Goal: Information Seeking & Learning: Learn about a topic

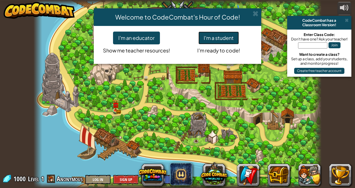
click at [215, 41] on button "I'm a student" at bounding box center [219, 38] width 41 height 13
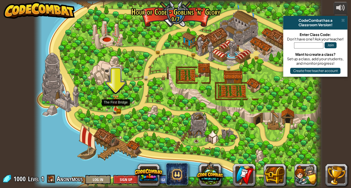
click at [115, 106] on img at bounding box center [115, 101] width 7 height 15
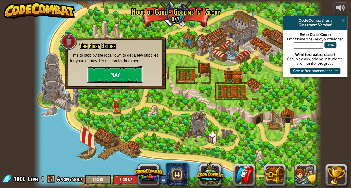
click at [133, 72] on button "Play" at bounding box center [115, 74] width 56 height 17
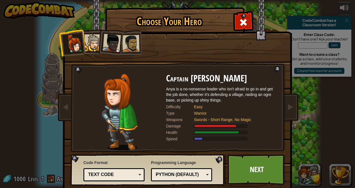
click at [90, 41] on div at bounding box center [92, 42] width 17 height 17
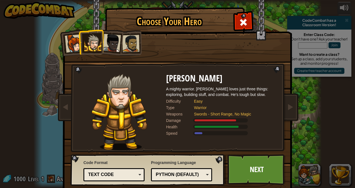
click at [103, 39] on div at bounding box center [112, 43] width 18 height 18
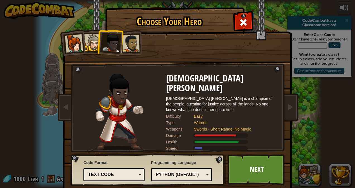
click at [120, 37] on li at bounding box center [109, 41] width 27 height 27
click at [127, 39] on div at bounding box center [130, 43] width 17 height 17
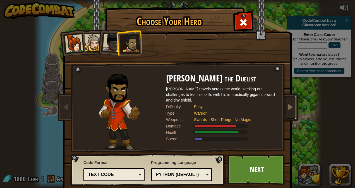
click at [287, 103] on link at bounding box center [290, 107] width 11 height 23
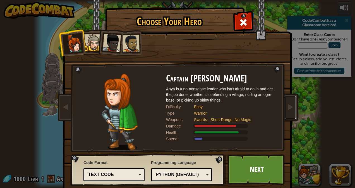
click at [190, 175] on div "Python (Default)" at bounding box center [180, 175] width 48 height 6
click at [199, 175] on div "Lua" at bounding box center [180, 175] width 48 height 6
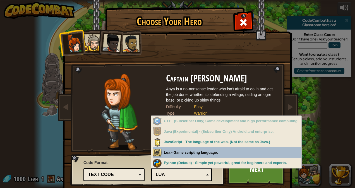
click at [193, 9] on div "Choose Your Hero 1000 Captain [PERSON_NAME] Anya is a no-nonsense leader who is…" at bounding box center [177, 8] width 229 height 1
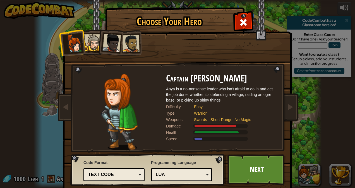
click at [192, 171] on div "Lua" at bounding box center [182, 175] width 54 height 9
click at [132, 175] on div "Text code" at bounding box center [112, 175] width 48 height 6
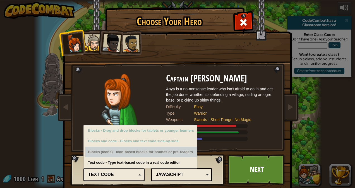
click at [135, 150] on div "Blocks (Icons) - Icon-based blocks for phones or pre-readers" at bounding box center [141, 152] width 112 height 11
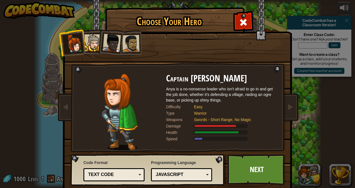
click at [274, 123] on div "Damage" at bounding box center [222, 126] width 112 height 6
click at [245, 159] on link "Next" at bounding box center [257, 170] width 58 height 31
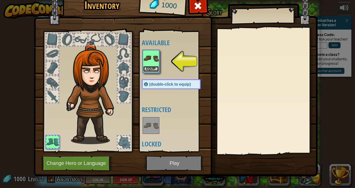
click at [150, 68] on button "Equip" at bounding box center [151, 69] width 16 height 6
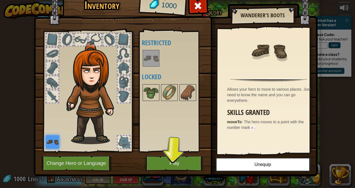
click at [127, 142] on div at bounding box center [124, 142] width 12 height 12
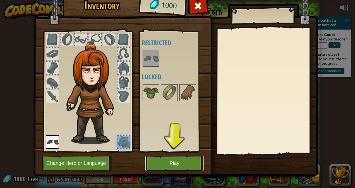
click at [180, 161] on button "Play" at bounding box center [175, 163] width 58 height 15
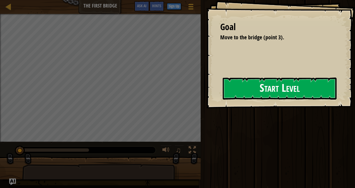
click at [290, 93] on button "Start Level" at bounding box center [280, 89] width 114 height 22
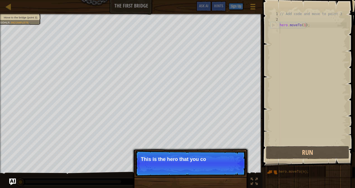
click at [174, 161] on p "This is the hero that you co" at bounding box center [190, 160] width 99 height 6
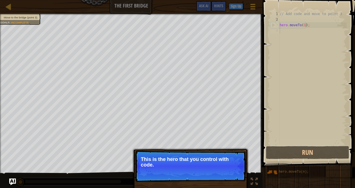
click at [188, 173] on p "Skip (esc) Continue This is the hero that you control with code." at bounding box center [190, 166] width 111 height 31
drag, startPoint x: 187, startPoint y: 175, endPoint x: 193, endPoint y: 174, distance: 5.9
click at [187, 175] on p "Skip (esc) Continue This is the hero that you control with code." at bounding box center [190, 166] width 111 height 31
click at [222, 172] on button "Continue" at bounding box center [229, 172] width 23 height 7
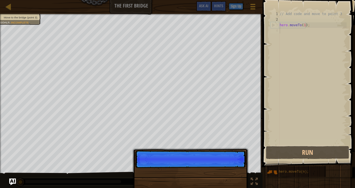
scroll to position [3, 0]
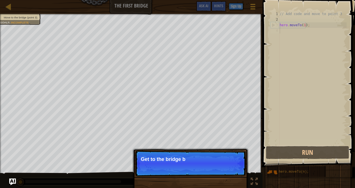
click at [228, 167] on p "Skip (esc) Continue Get to the bridge b" at bounding box center [190, 164] width 111 height 26
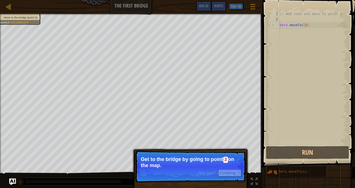
click at [176, 161] on p "Get to the bridge by going to point 3 on the map." at bounding box center [190, 163] width 99 height 12
click at [218, 162] on p "Get to the bridge by going to point 3 on the map." at bounding box center [190, 163] width 99 height 12
click at [222, 170] on button "Continue" at bounding box center [229, 173] width 23 height 7
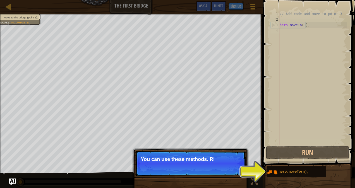
click at [237, 155] on p "Skip (esc) Continue You can use these methods. Ri" at bounding box center [190, 164] width 111 height 26
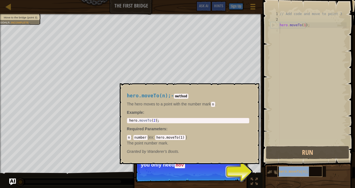
click at [293, 170] on div "hero.moveTo(n);" at bounding box center [300, 172] width 45 height 11
drag, startPoint x: 293, startPoint y: 170, endPoint x: 315, endPoint y: 169, distance: 22.6
click at [315, 169] on div "hero.moveTo(n);" at bounding box center [300, 172] width 45 height 11
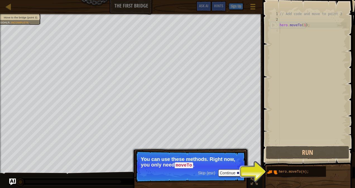
click at [295, 23] on div "// Add code and move to point 3 hero . moveTo ( 1 ) ;" at bounding box center [313, 83] width 68 height 145
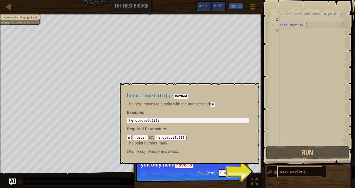
scroll to position [3, 1]
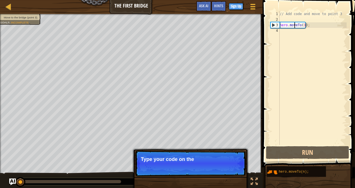
drag, startPoint x: 320, startPoint y: 169, endPoint x: 286, endPoint y: 80, distance: 95.4
click at [293, 59] on div "Hints hero.moveTo(1); 1 2 3 4 // Add code and move to point 3 hero . moveTo ( 1…" at bounding box center [308, 93] width 94 height 186
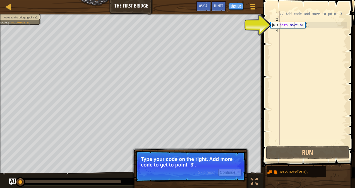
drag, startPoint x: 270, startPoint y: 172, endPoint x: 277, endPoint y: 22, distance: 150.2
click at [277, 21] on div "Hints hero.moveTo(1); 1 2 3 4 // Add code and move to point 3 hero . moveTo ( 1…" at bounding box center [308, 93] width 94 height 186
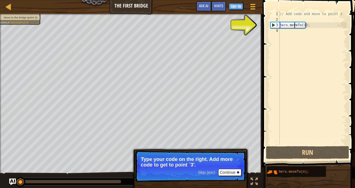
click at [277, 25] on div "3" at bounding box center [275, 25] width 9 height 6
click at [305, 27] on div "// Add code and move to point 3 hero . moveTo ( 1 ) ;" at bounding box center [313, 83] width 68 height 145
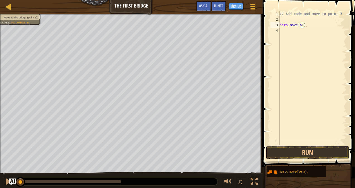
scroll to position [3, 2]
type textarea "hero.moveTo(3);"
click at [297, 156] on button "Run" at bounding box center [307, 152] width 83 height 13
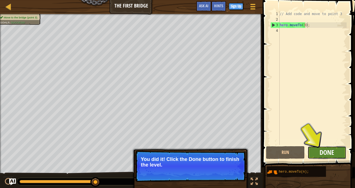
click at [325, 150] on span "Done" at bounding box center [327, 152] width 15 height 9
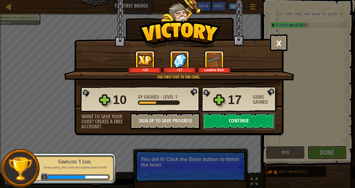
click at [238, 128] on button "Continue" at bounding box center [239, 121] width 72 height 17
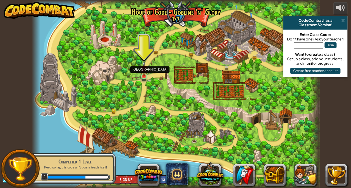
click at [144, 76] on img at bounding box center [144, 69] width 7 height 16
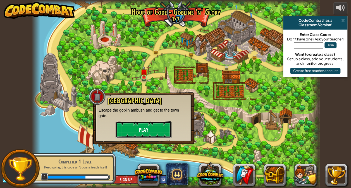
click at [152, 126] on button "Play" at bounding box center [144, 130] width 56 height 17
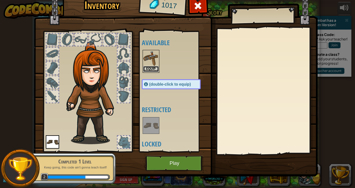
click at [152, 70] on button "Equip" at bounding box center [151, 69] width 16 height 6
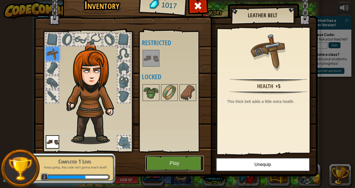
click at [167, 167] on button "Play" at bounding box center [175, 163] width 58 height 15
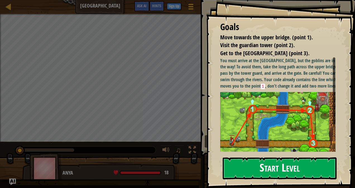
click at [274, 167] on button "Start Level" at bounding box center [280, 169] width 114 height 22
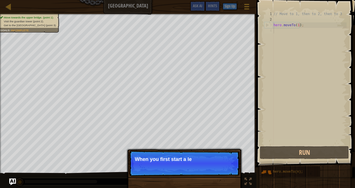
click at [172, 156] on p "Skip (esc) Continue When you first start a le" at bounding box center [184, 164] width 111 height 26
click at [173, 156] on p "Skip (esc) Continue When you first start a level, ch" at bounding box center [184, 164] width 111 height 26
click at [174, 156] on p "Skip (esc) Continue When you first start a level, check th" at bounding box center [184, 164] width 111 height 26
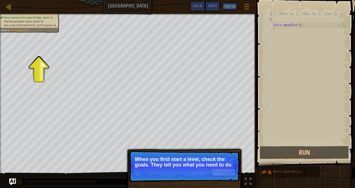
click at [201, 173] on span "Skip (esc)" at bounding box center [200, 172] width 17 height 4
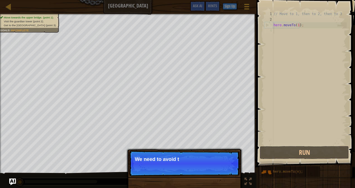
click at [182, 166] on p "Skip (esc) Continue We need to avoid t" at bounding box center [184, 164] width 111 height 26
drag, startPoint x: 193, startPoint y: 173, endPoint x: 197, endPoint y: 172, distance: 3.9
click at [194, 173] on p "Skip (esc) Continue We need to avoid the goblins' a" at bounding box center [184, 164] width 111 height 26
click at [198, 172] on p "Skip (esc) Continue We need to avoid the goblins' ambush." at bounding box center [184, 164] width 111 height 26
click at [207, 175] on p "Skip (esc) Continue We need to avoid the goblins' ambush." at bounding box center [184, 164] width 111 height 26
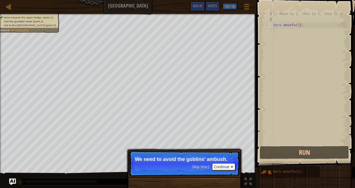
click at [210, 172] on p "Skip (esc) Continue We need to avoid the goblins' ambush." at bounding box center [184, 164] width 111 height 26
click at [224, 167] on button "Continue" at bounding box center [223, 166] width 23 height 7
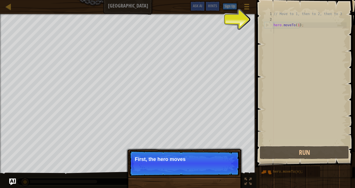
click at [220, 165] on p "Skip (esc) Continue First, the hero moves" at bounding box center [184, 164] width 111 height 26
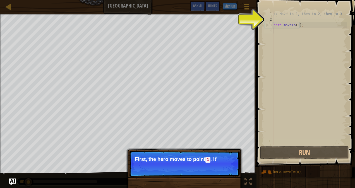
click at [220, 167] on p "Skip (esc) Continue First, the hero moves to point 1 . It'" at bounding box center [184, 164] width 111 height 26
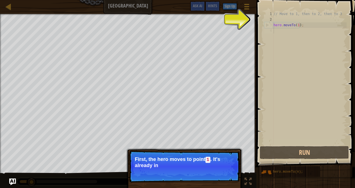
click at [217, 171] on p "Skip (esc) Continue First, the hero moves to point 1 . It's already in" at bounding box center [184, 167] width 111 height 32
click at [217, 171] on p "Skip (esc) Continue First, the hero moves to point 1 . It's already in your c" at bounding box center [184, 167] width 111 height 32
click at [217, 171] on button "Continue" at bounding box center [223, 173] width 23 height 7
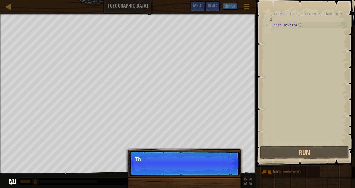
click at [217, 171] on p "Skip (esc) Continue Th" at bounding box center [184, 164] width 111 height 26
click at [217, 171] on p "Skip (esc) Continue Then move to the Guard" at bounding box center [184, 164] width 111 height 26
click at [217, 171] on p "Skip (esc) Continue Then move to the Guard tower" at bounding box center [184, 164] width 111 height 26
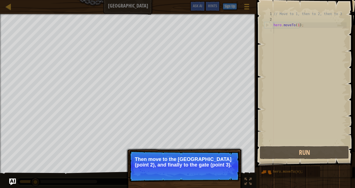
click at [213, 168] on p "Skip (esc) Continue Then move to the [GEOGRAPHIC_DATA] (point 2), and finally t…" at bounding box center [184, 166] width 111 height 31
click at [221, 172] on button "Continue" at bounding box center [223, 172] width 23 height 7
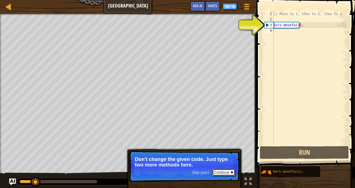
click at [225, 172] on button "Continue" at bounding box center [223, 172] width 23 height 7
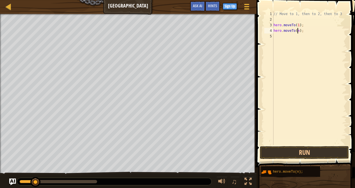
click at [297, 31] on div "// Move to 1, then to 2, then to 3 hero . moveTo ( 1 ) ; hero . moveTo ( n ) ;" at bounding box center [310, 83] width 74 height 145
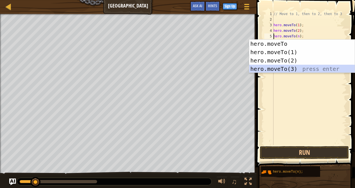
click at [294, 69] on div "hero.moveTo press enter hero.moveTo(1) press enter hero.moveTo(2) press enter h…" at bounding box center [303, 65] width 106 height 50
type textarea "hero.moveTo(3).moveTo(n);"
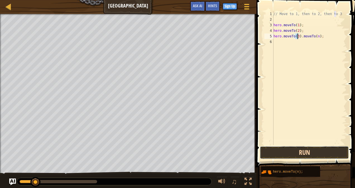
click at [302, 150] on button "Run" at bounding box center [304, 152] width 89 height 13
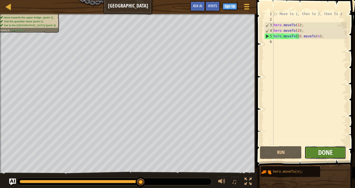
click at [322, 153] on span "Done" at bounding box center [326, 152] width 15 height 9
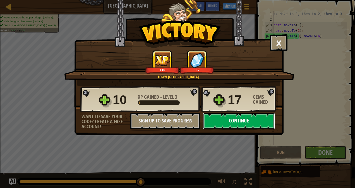
click at [228, 119] on button "Continue" at bounding box center [239, 121] width 72 height 17
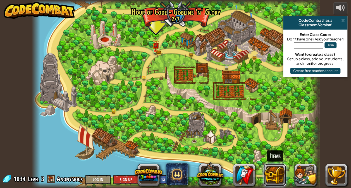
click at [280, 171] on button at bounding box center [275, 175] width 22 height 22
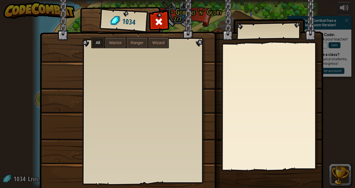
click at [155, 44] on span "Wizard" at bounding box center [159, 43] width 12 height 4
click at [120, 40] on label "Warrior" at bounding box center [115, 43] width 20 height 10
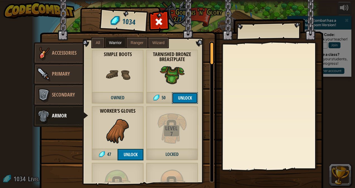
click at [187, 97] on button "Unlock" at bounding box center [185, 97] width 26 height 11
click at [178, 99] on button "Confirm" at bounding box center [185, 97] width 26 height 11
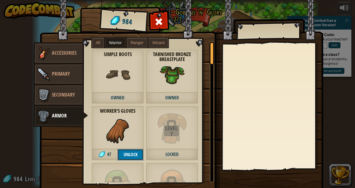
click at [132, 155] on button "Unlock" at bounding box center [131, 154] width 26 height 11
click at [132, 155] on button "Confirm" at bounding box center [131, 154] width 26 height 11
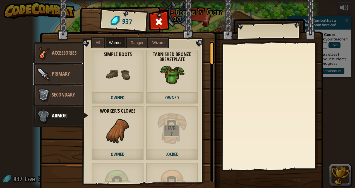
click at [55, 70] on span "Primary" at bounding box center [61, 73] width 18 height 7
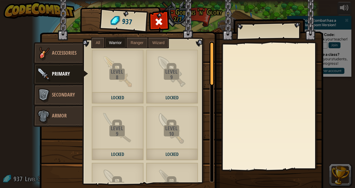
click at [140, 41] on span "Ranger" at bounding box center [137, 43] width 13 height 4
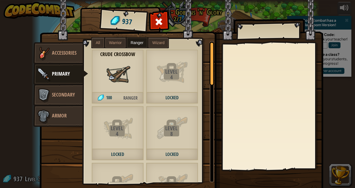
click at [118, 80] on img at bounding box center [117, 74] width 25 height 25
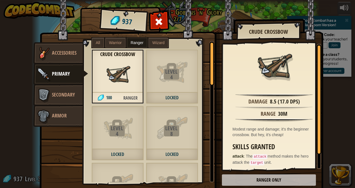
click at [112, 96] on span "100" at bounding box center [105, 97] width 27 height 11
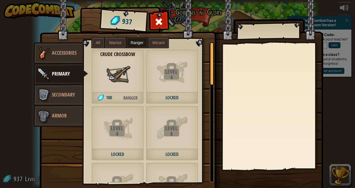
click at [156, 42] on span "Wizard" at bounding box center [159, 43] width 12 height 4
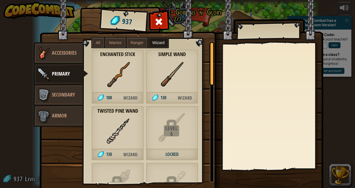
click at [92, 41] on label "All" at bounding box center [98, 43] width 12 height 10
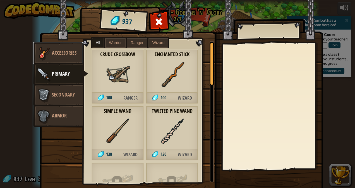
click at [63, 56] on link "Accessories" at bounding box center [58, 53] width 50 height 22
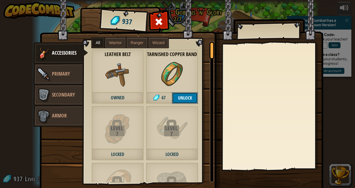
click at [186, 96] on button "Unlock" at bounding box center [185, 97] width 26 height 11
click at [188, 96] on button "Confirm" at bounding box center [185, 97] width 26 height 11
click at [160, 17] on span at bounding box center [159, 21] width 9 height 9
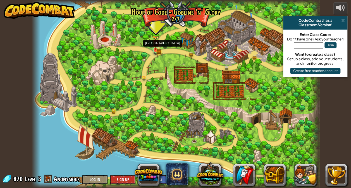
click at [158, 50] on img at bounding box center [155, 42] width 7 height 15
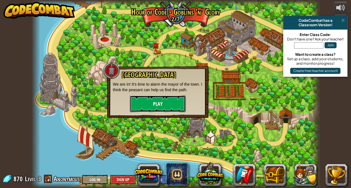
click at [161, 98] on button "Play" at bounding box center [158, 104] width 56 height 17
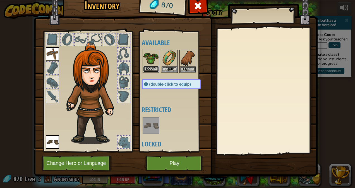
click at [150, 66] on button "Equip" at bounding box center [151, 69] width 16 height 6
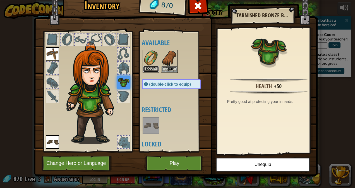
click at [156, 67] on button "Equip" at bounding box center [151, 69] width 16 height 6
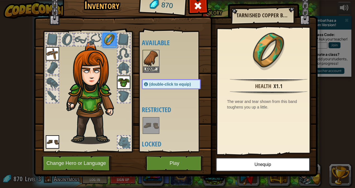
click at [157, 68] on div at bounding box center [177, 61] width 70 height 25
click at [155, 68] on button "Equip" at bounding box center [151, 69] width 16 height 6
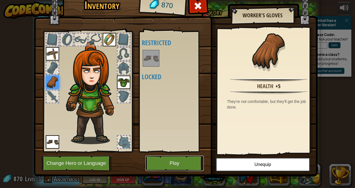
click at [168, 163] on button "Play" at bounding box center [175, 163] width 58 height 15
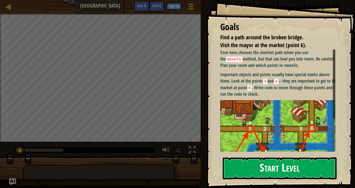
click at [286, 158] on button "Start Level" at bounding box center [280, 169] width 114 height 22
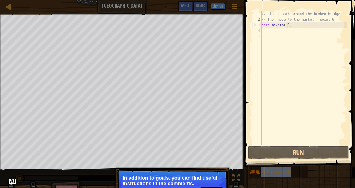
drag, startPoint x: 255, startPoint y: 175, endPoint x: 275, endPoint y: 127, distance: 51.8
click at [267, 81] on div "Hints 1 2 3 4 5 // Find a path around the broken bridge. // Then move to the ma…" at bounding box center [299, 93] width 112 height 186
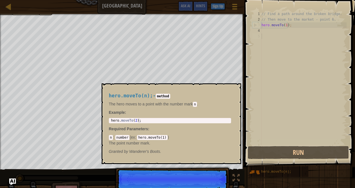
scroll to position [3, 0]
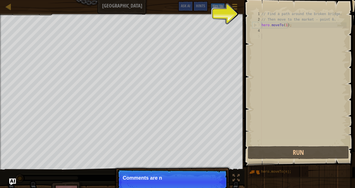
drag, startPoint x: 302, startPoint y: 176, endPoint x: 317, endPoint y: 39, distance: 137.5
click at [320, 37] on div "Hints 1 2 3 4 5 // Find a path around the broken bridge. // Then move to the ma…" at bounding box center [299, 93] width 112 height 186
click at [180, 183] on p "Skip (esc) Continue Comments are notes and tips. They don't" at bounding box center [172, 183] width 111 height 26
drag, startPoint x: 180, startPoint y: 182, endPoint x: 185, endPoint y: 177, distance: 6.1
click at [181, 181] on p "Comments are notes and tips. They don't" at bounding box center [172, 178] width 99 height 6
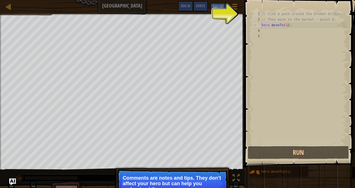
click at [272, 23] on div "// Find a path around the broken bridge. // Then move to the market - point 6. …" at bounding box center [304, 83] width 86 height 145
click at [260, 20] on div "2" at bounding box center [257, 20] width 9 height 6
click at [203, 186] on p "Comments are notes and tips. They don't affect your hero but can help you under…" at bounding box center [172, 183] width 99 height 17
drag, startPoint x: 205, startPoint y: 182, endPoint x: 208, endPoint y: 181, distance: 3.6
click at [206, 182] on p "Comments are notes and tips. They don't affect your hero but can help you under…" at bounding box center [172, 183] width 99 height 17
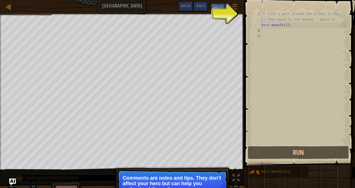
drag, startPoint x: 208, startPoint y: 181, endPoint x: 216, endPoint y: 181, distance: 7.8
click at [209, 181] on p "Comments are notes and tips. They don't affect your hero but can help you under…" at bounding box center [172, 183] width 99 height 17
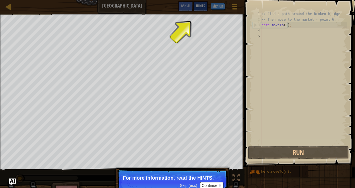
click at [205, 8] on span "Hints" at bounding box center [200, 5] width 9 height 5
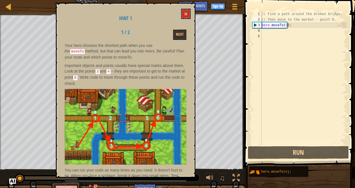
click at [192, 17] on div "Hint 1 1 / 2 Next Your hero chooses the shortest path when you use the moveTo m…" at bounding box center [126, 90] width 140 height 175
click at [187, 16] on span at bounding box center [186, 14] width 4 height 4
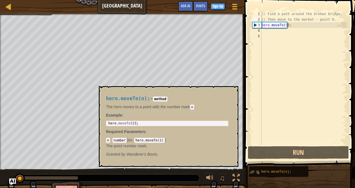
click at [256, 168] on img at bounding box center [255, 172] width 11 height 11
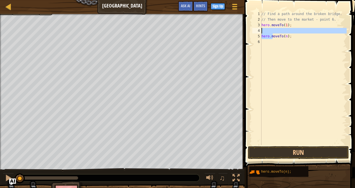
drag, startPoint x: 273, startPoint y: 36, endPoint x: 273, endPoint y: 31, distance: 5.3
click at [273, 31] on div "// Find a path around the broken bridge. // Then move to the market - point 6. …" at bounding box center [304, 83] width 86 height 145
click at [291, 37] on div "// Find a path around the broken bridge. // Then move to the market - point 6. …" at bounding box center [304, 83] width 86 height 145
type textarea "hero.moveTo(n);"
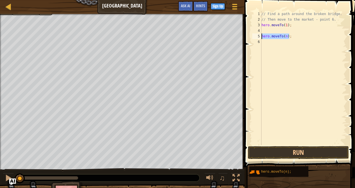
drag, startPoint x: 291, startPoint y: 37, endPoint x: 263, endPoint y: 37, distance: 28.0
click at [263, 37] on div "// Find a path around the broken bridge. // Then move to the market - point 6. …" at bounding box center [304, 83] width 86 height 145
click at [265, 28] on div "// Find a path around the broken bridge. // Then move to the market - point 6. …" at bounding box center [304, 83] width 86 height 145
paste textarea "hero.moveTo(n);"
drag, startPoint x: 294, startPoint y: 39, endPoint x: 257, endPoint y: 34, distance: 37.0
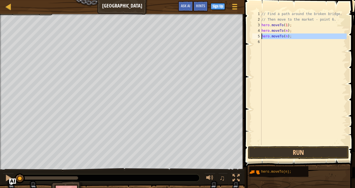
click at [259, 35] on div "hero.moveTo(n); 1 2 3 4 5 6 // Find a path around the broken bridge. // Then mo…" at bounding box center [299, 78] width 96 height 134
type textarea "hero.moveTo(n);"
click at [285, 31] on div "// Find a path around the broken bridge. // Then move to the market - point 6. …" at bounding box center [304, 83] width 86 height 145
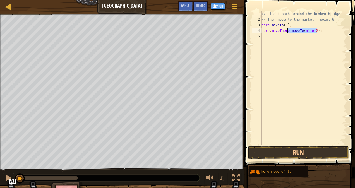
drag, startPoint x: 332, startPoint y: 29, endPoint x: 287, endPoint y: 31, distance: 44.8
click at [287, 31] on div "// Find a path around the broken bridge. // Then move to the market - point 6. …" at bounding box center [304, 83] width 86 height 145
type textarea "hero.moveThero"
drag, startPoint x: 291, startPoint y: 31, endPoint x: 262, endPoint y: 31, distance: 28.5
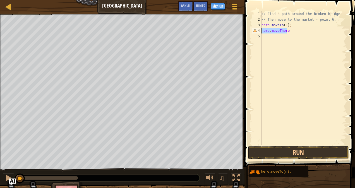
click at [262, 31] on div "// Find a path around the broken bridge. // Then move to the market - point 6. …" at bounding box center [304, 83] width 86 height 145
click at [286, 31] on div "// Find a path around the broken bridge. // Then move to the market - point 6. …" at bounding box center [304, 78] width 86 height 134
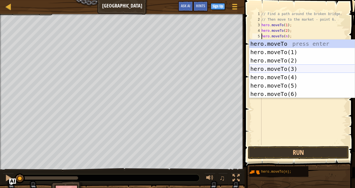
click at [289, 70] on div "hero.moveTo press enter hero.moveTo(1) press enter hero.moveTo(2) press enter h…" at bounding box center [303, 77] width 106 height 75
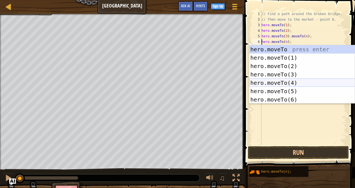
click at [282, 81] on div "hero.moveTo press enter hero.moveTo(1) press enter hero.moveTo(2) press enter h…" at bounding box center [303, 82] width 106 height 75
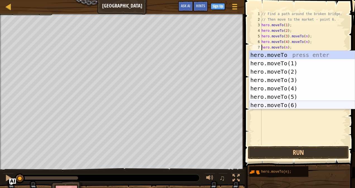
click at [284, 104] on div "hero.moveTo press enter hero.moveTo(1) press enter hero.moveTo(2) press enter h…" at bounding box center [303, 88] width 106 height 75
type textarea "hero.moveTo(6).moveTo(n);"
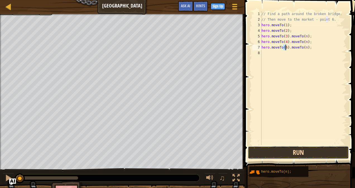
click at [294, 152] on button "Run" at bounding box center [298, 152] width 101 height 13
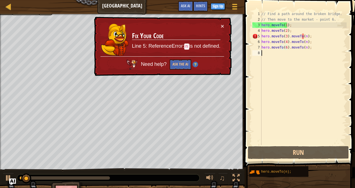
click at [290, 81] on div "// Find a path around the broken bridge. // Then move to the market - point 6. …" at bounding box center [304, 83] width 86 height 145
click at [181, 65] on button "Ask the AI" at bounding box center [181, 65] width 22 height 10
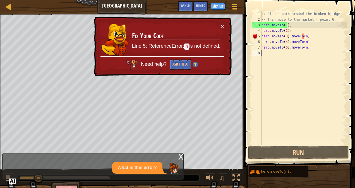
click at [219, 26] on td "Fix Your Code Line 5: ReferenceError: n is not defined." at bounding box center [176, 39] width 89 height 33
click at [225, 24] on div "× Fix Your Code Line 5: ReferenceError: n is not defined. Need help? Ask the AI" at bounding box center [162, 47] width 139 height 60
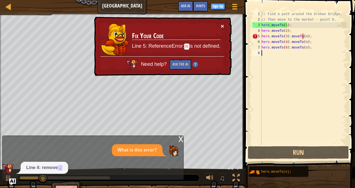
click at [224, 26] on button "×" at bounding box center [222, 26] width 3 height 6
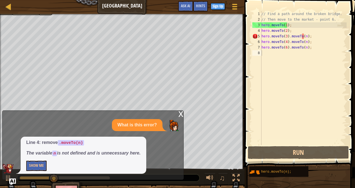
click at [179, 117] on div "x" at bounding box center [181, 114] width 5 height 6
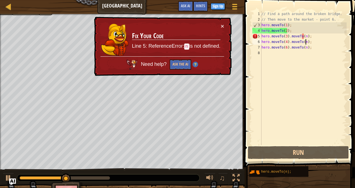
click at [305, 40] on div "// Find a path around the broken bridge. // Then move to the market - point 6. …" at bounding box center [304, 83] width 86 height 145
click at [303, 38] on div "// Find a path around the broken bridge. // Then move to the market - point 6. …" at bounding box center [304, 83] width 86 height 145
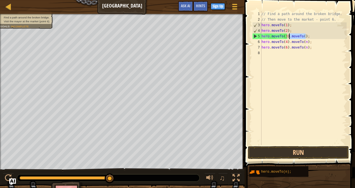
drag, startPoint x: 307, startPoint y: 35, endPoint x: 289, endPoint y: 36, distance: 17.9
click at [289, 36] on div "// Find a path around the broken bridge. // Then move to the market - point 6. …" at bounding box center [304, 83] width 86 height 145
click at [289, 36] on div "// Find a path around the broken bridge. // Then move to the market - point 6. …" at bounding box center [304, 78] width 86 height 134
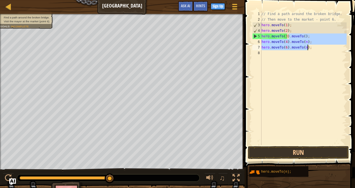
drag, startPoint x: 290, startPoint y: 36, endPoint x: 308, endPoint y: 49, distance: 22.1
click at [308, 49] on div "// Find a path around the broken bridge. // Then move to the market - point 6. …" at bounding box center [304, 83] width 86 height 145
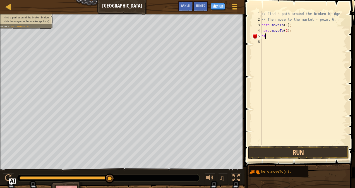
type textarea "h"
click at [287, 37] on div "// Find a path around the broken bridge. // Then move to the market - point 6. …" at bounding box center [304, 78] width 86 height 134
click at [286, 37] on div "// Find a path around the broken bridge. // Then move to the market - point 6. …" at bounding box center [304, 83] width 86 height 145
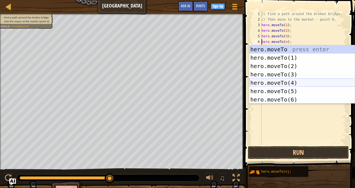
click at [293, 80] on div "hero.moveTo press enter hero.moveTo(1) press enter hero.moveTo(2) press enter h…" at bounding box center [303, 82] width 106 height 75
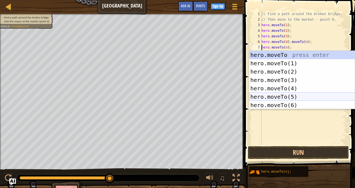
click at [286, 96] on div "hero.moveTo press enter hero.moveTo(1) press enter hero.moveTo(2) press enter h…" at bounding box center [303, 88] width 106 height 75
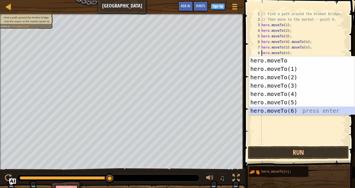
click at [287, 110] on div "hero.moveTo press enter hero.moveTo(1) press enter hero.moveTo(2) press enter h…" at bounding box center [303, 93] width 106 height 75
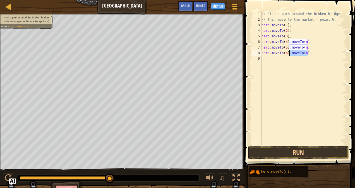
drag, startPoint x: 314, startPoint y: 53, endPoint x: 289, endPoint y: 54, distance: 24.9
click at [289, 54] on div "// Find a path around the broken bridge. // Then move to the market - point 6. …" at bounding box center [304, 83] width 86 height 145
drag, startPoint x: 316, startPoint y: 46, endPoint x: 289, endPoint y: 47, distance: 26.5
click at [289, 47] on div "// Find a path around the broken bridge. // Then move to the market - point 6. …" at bounding box center [304, 83] width 86 height 145
click at [291, 53] on div "// Find a path around the broken bridge. // Then move to the market - point 6. …" at bounding box center [304, 83] width 86 height 145
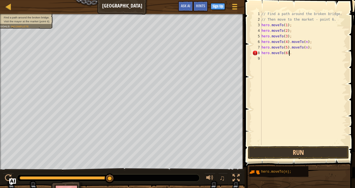
paste textarea "moveTo(n);"
click at [318, 151] on button "Run" at bounding box center [298, 152] width 101 height 13
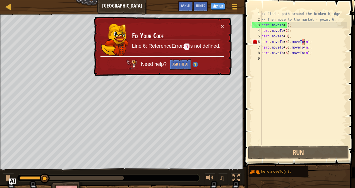
click at [303, 41] on div "// Find a path around the broken bridge. // Then move to the market - point 6. …" at bounding box center [304, 83] width 86 height 145
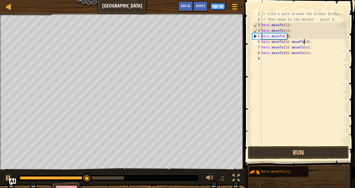
scroll to position [3, 3]
click at [304, 49] on div "// Find a path around the broken bridge. // Then move to the market - point 6. …" at bounding box center [304, 83] width 86 height 145
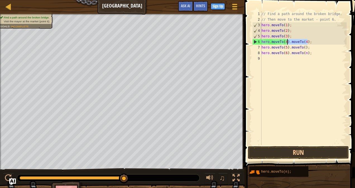
drag, startPoint x: 310, startPoint y: 43, endPoint x: 290, endPoint y: 40, distance: 19.8
click at [289, 40] on div "// Find a path around the broken bridge. // Then move to the market - point 6. …" at bounding box center [304, 83] width 86 height 145
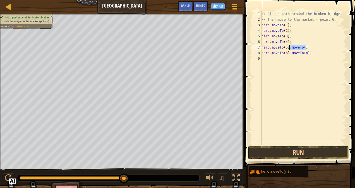
drag, startPoint x: 318, startPoint y: 47, endPoint x: 289, endPoint y: 46, distance: 29.1
click at [289, 46] on div "// Find a path around the broken bridge. // Then move to the market - point 6. …" at bounding box center [304, 83] width 86 height 145
drag, startPoint x: 312, startPoint y: 53, endPoint x: 287, endPoint y: 54, distance: 24.9
click at [287, 54] on div "// Find a path around the broken bridge. // Then move to the market - point 6. …" at bounding box center [304, 83] width 86 height 145
type textarea "hero.moveTo(6);"
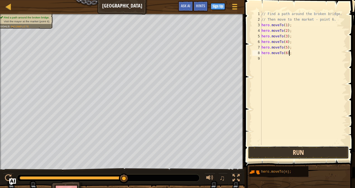
click at [279, 155] on button "Run" at bounding box center [298, 152] width 101 height 13
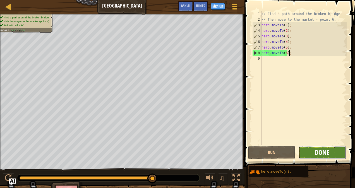
click at [329, 156] on span "Done" at bounding box center [322, 152] width 15 height 9
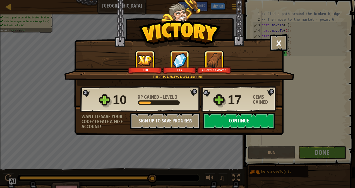
click at [245, 121] on button "Continue" at bounding box center [239, 121] width 72 height 17
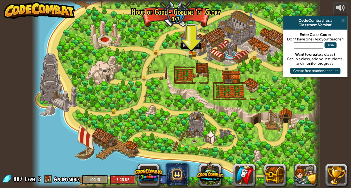
click at [191, 52] on img at bounding box center [191, 45] width 7 height 15
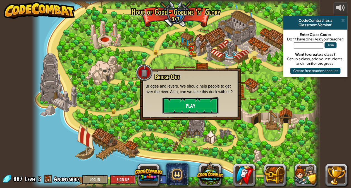
click at [187, 102] on button "Play" at bounding box center [191, 106] width 56 height 17
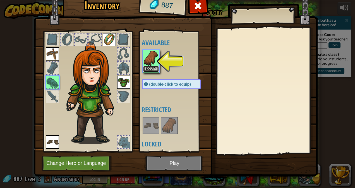
click at [152, 69] on button "Equip" at bounding box center [151, 69] width 16 height 6
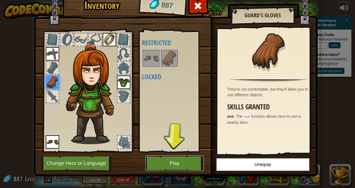
click at [182, 159] on button "Play" at bounding box center [175, 163] width 58 height 15
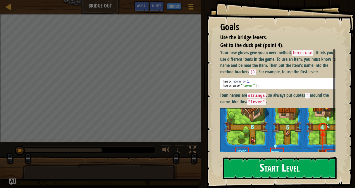
click at [279, 94] on strong "Item names are strings , so always put quotes " around the name, like this: "le…" at bounding box center [274, 98] width 109 height 13
click at [265, 165] on button "Start Level" at bounding box center [280, 169] width 114 height 22
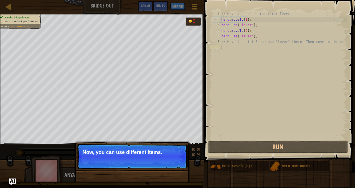
click at [120, 145] on p "Skip (esc) Continue Now, you can use different items." at bounding box center [132, 157] width 111 height 26
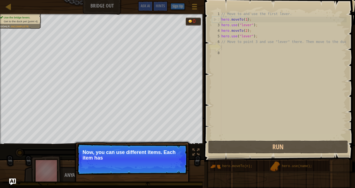
click at [120, 147] on p "Skip (esc) Continue Now, you can use different items. Each item has" at bounding box center [132, 159] width 111 height 31
click at [120, 147] on p "Skip (esc) Continue Now, you can use different items. Each item has a nam" at bounding box center [132, 159] width 111 height 31
click at [120, 147] on p "Skip (esc) Continue Now, you can use different items. Each item has a name above" at bounding box center [132, 159] width 111 height 31
click at [120, 147] on p "Skip (esc) Continue Now, you can use different items. Each item has a name abov…" at bounding box center [132, 159] width 111 height 31
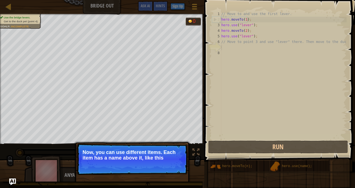
click at [119, 149] on p "Skip (esc) Continue Now, you can use different items. Each item has a name abov…" at bounding box center [132, 159] width 111 height 31
click at [129, 159] on p "Skip (esc) Continue Now, you can use different items. Each item has a name abov…" at bounding box center [132, 160] width 111 height 32
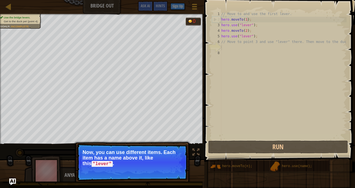
click at [134, 160] on p "Now, you can use different items. Each item has a name above it, like this "lev…" at bounding box center [132, 158] width 99 height 17
click at [136, 160] on p "Now, you can use different items. Each item has a name above it, like this "lev…" at bounding box center [132, 158] width 99 height 17
click at [137, 160] on p "Now, you can use different items. Each item has a name above it, like this "lev…" at bounding box center [132, 158] width 99 height 17
drag, startPoint x: 137, startPoint y: 160, endPoint x: 141, endPoint y: 162, distance: 5.0
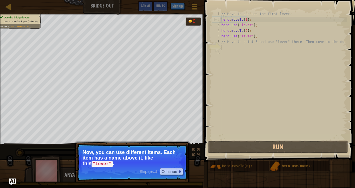
click at [137, 160] on p "Now, you can use different items. Each item has a name above it, like this "lev…" at bounding box center [132, 158] width 99 height 17
drag, startPoint x: 141, startPoint y: 162, endPoint x: 150, endPoint y: 169, distance: 10.7
click at [141, 164] on p "Now, you can use different items. Each item has a name above it, like this "lev…" at bounding box center [132, 158] width 99 height 17
click at [171, 172] on button "Continue" at bounding box center [171, 171] width 23 height 7
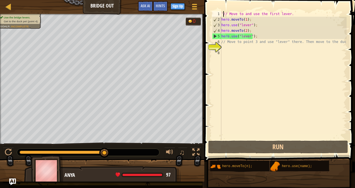
type textarea "'// Move to and use the first lever."
